Goal: Check status: Check status

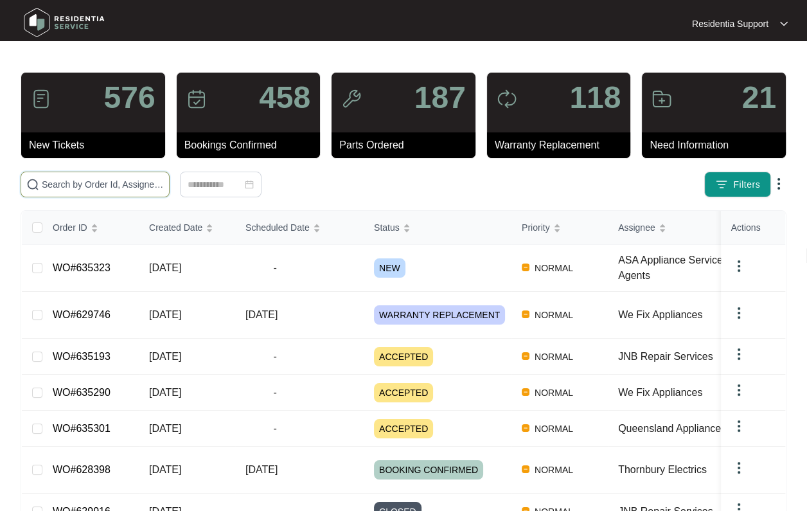
click at [112, 188] on input "text" at bounding box center [103, 184] width 122 height 14
paste input "588887"
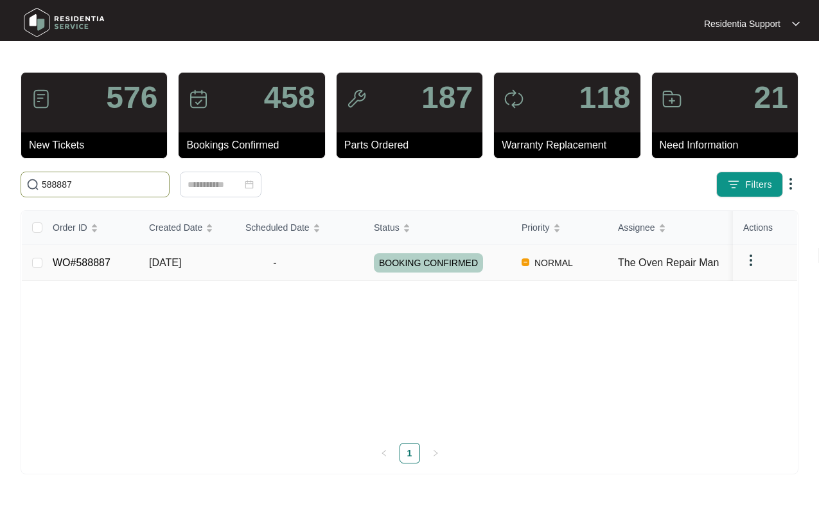
type input "588887"
click at [296, 271] on td "-" at bounding box center [299, 263] width 129 height 36
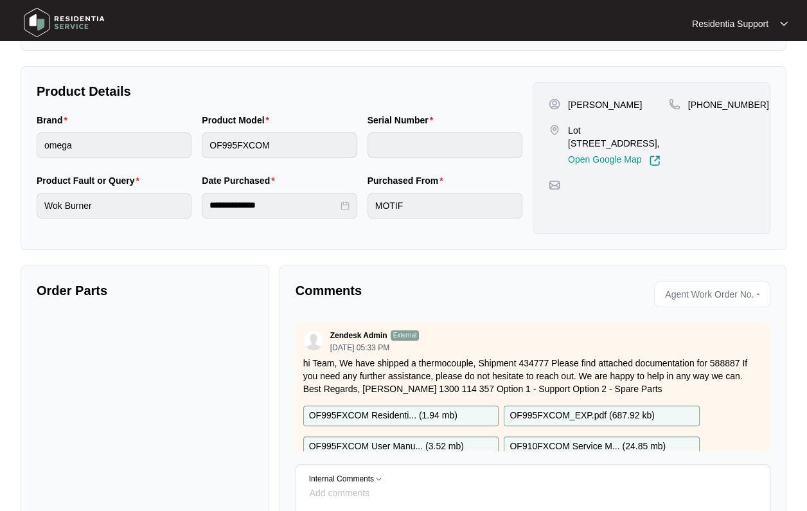
scroll to position [241, 0]
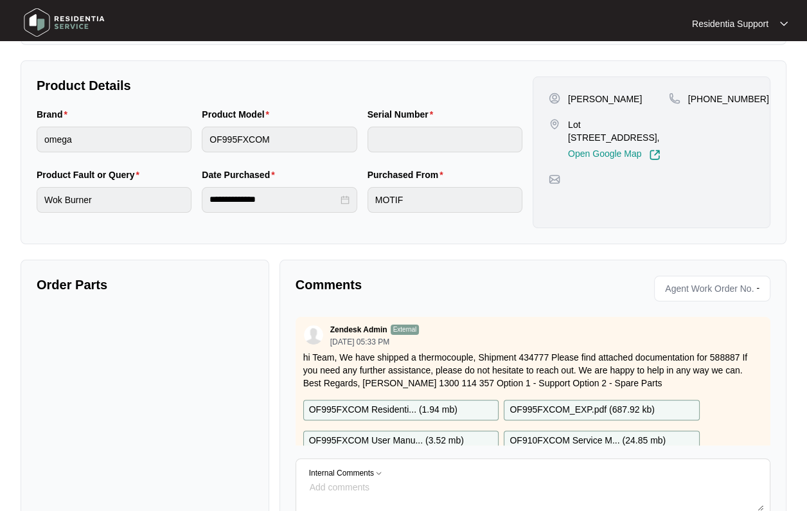
click at [558, 177] on img at bounding box center [555, 180] width 12 height 12
click at [607, 177] on div at bounding box center [652, 180] width 206 height 12
click at [604, 206] on div "[PERSON_NAME] [STREET_ADDRESS], Open Google Map [PHONE_NUMBER]" at bounding box center [652, 152] width 238 height 152
click at [560, 247] on div "**********" at bounding box center [404, 216] width 766 height 800
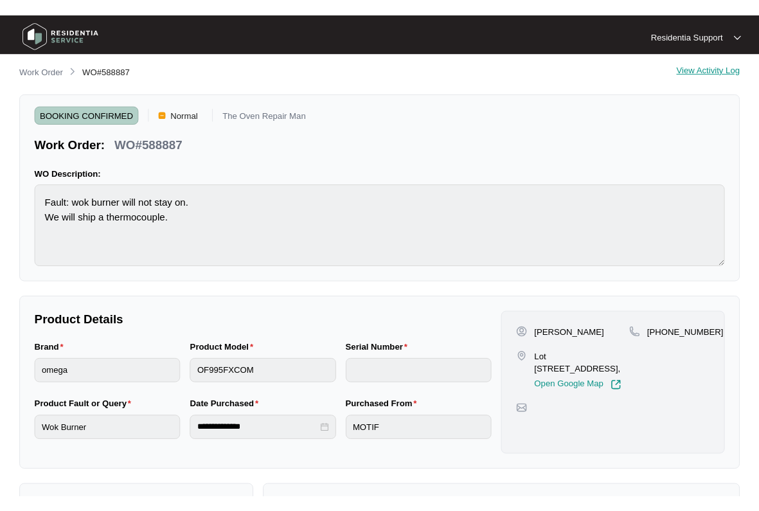
scroll to position [0, 0]
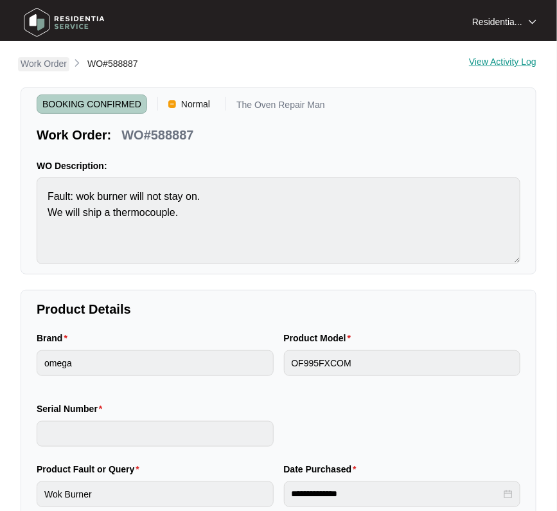
click at [41, 62] on p "Work Order" at bounding box center [44, 63] width 46 height 13
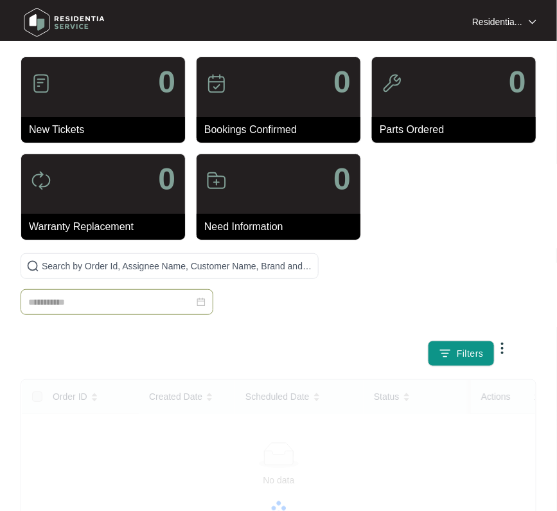
click at [85, 308] on input at bounding box center [111, 302] width 166 height 14
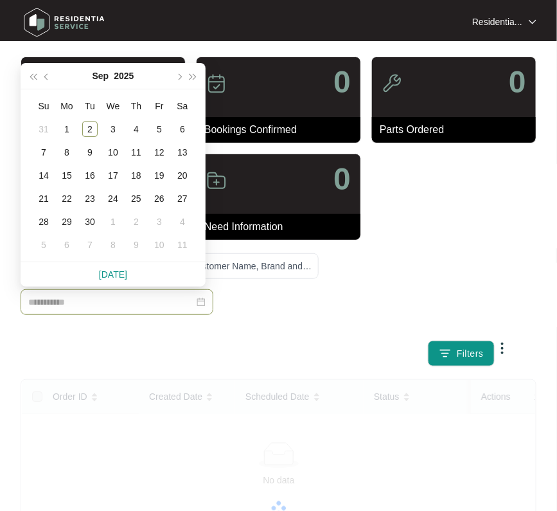
paste input "******"
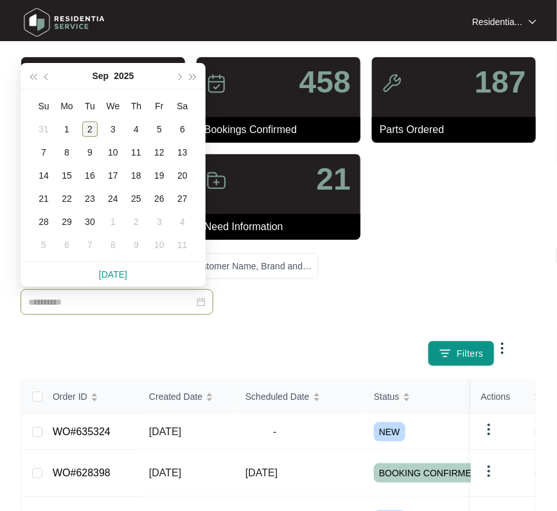
click at [88, 128] on div "2" at bounding box center [89, 128] width 15 height 15
type input "**********"
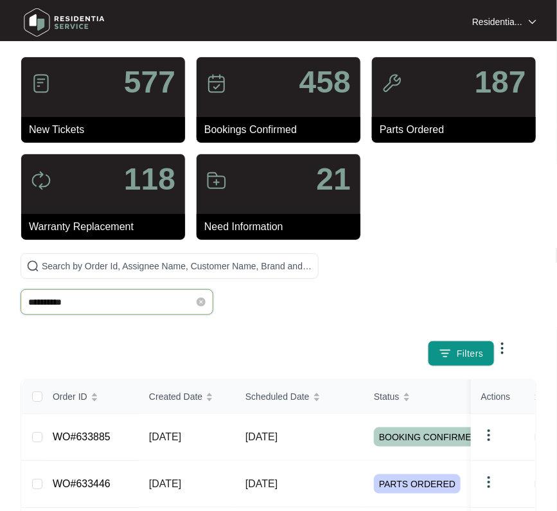
click at [105, 306] on input "**********" at bounding box center [111, 302] width 166 height 14
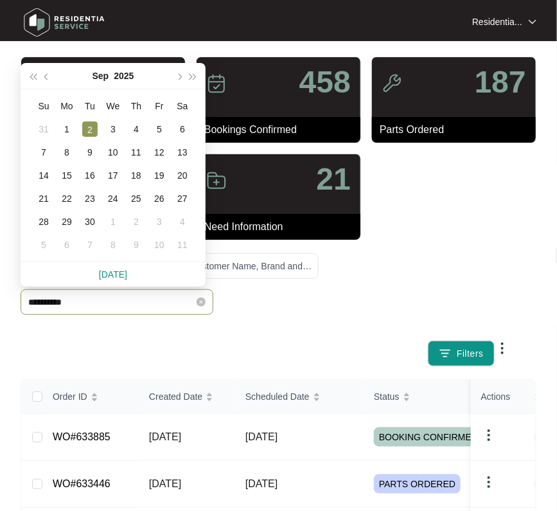
click at [197, 299] on icon "close-circle" at bounding box center [201, 302] width 9 height 9
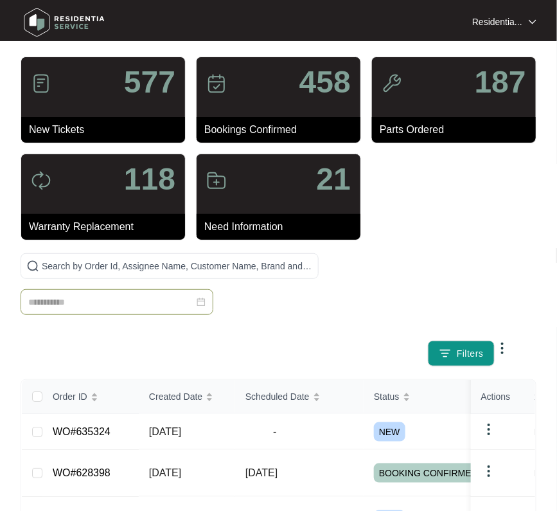
click at [198, 299] on div at bounding box center [116, 302] width 177 height 14
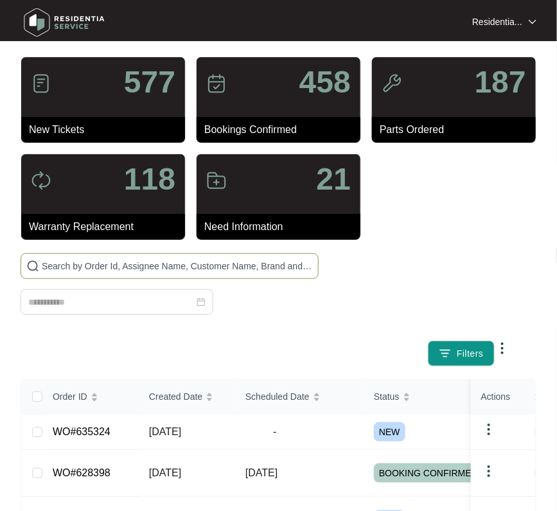
click at [298, 271] on input "text" at bounding box center [177, 266] width 271 height 14
paste input "602304"
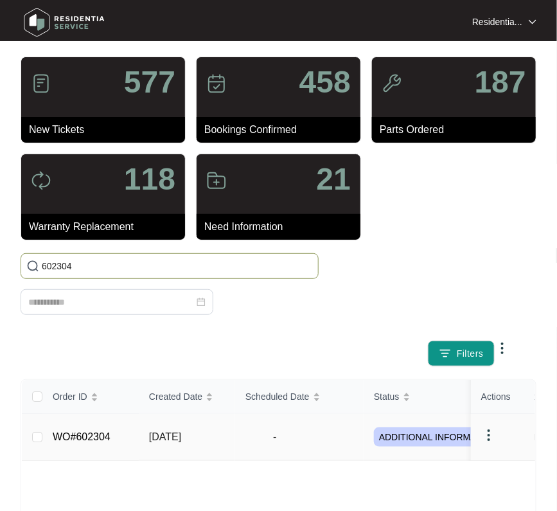
type input "602304"
click at [283, 451] on td "-" at bounding box center [299, 437] width 129 height 47
